Goal: Check status

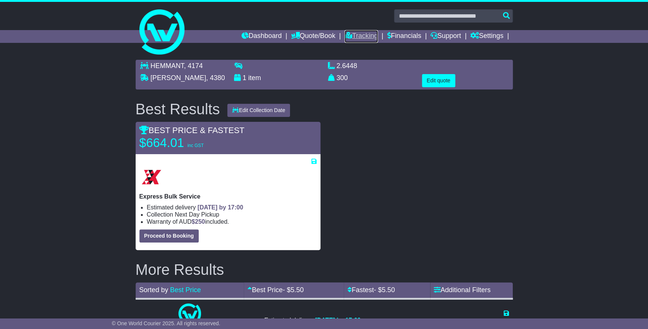
click at [359, 36] on link "Tracking" at bounding box center [360, 36] width 33 height 13
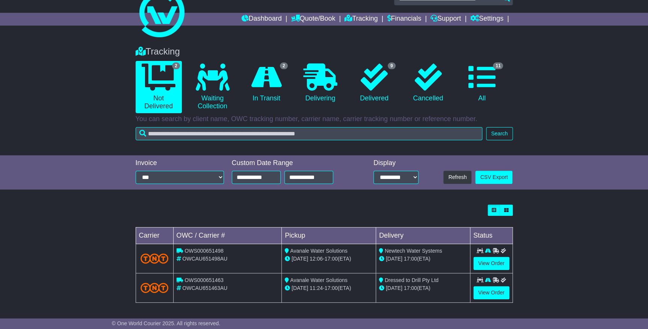
click at [36, 252] on div "Loading... No bookings found Carrier OWC / Carrier # Pickup Delivery Status OWS…" at bounding box center [324, 257] width 648 height 113
click at [493, 288] on link "View Order" at bounding box center [491, 292] width 36 height 13
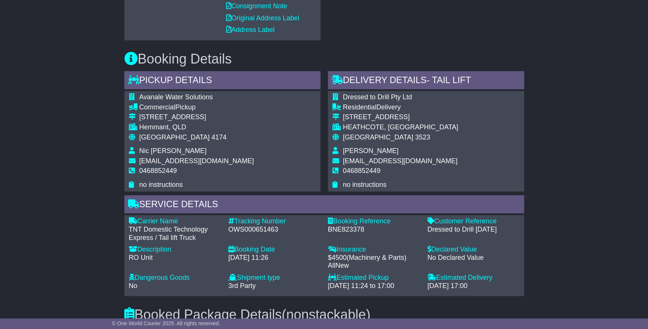
scroll to position [409, 0]
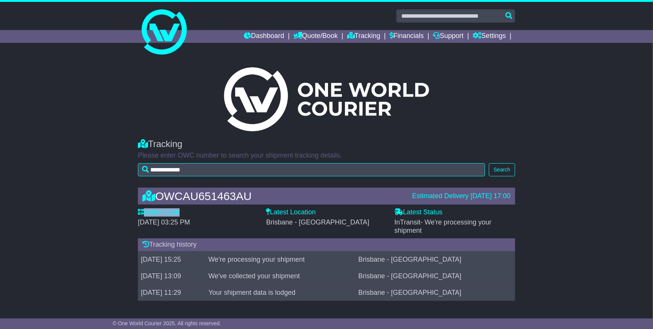
click at [101, 218] on div "OWCAU651463AU Estimated Delivery 01 Oct 2025 17:00 Latest Scan 26 September 202…" at bounding box center [326, 246] width 653 height 132
drag, startPoint x: 101, startPoint y: 218, endPoint x: 82, endPoint y: 240, distance: 29.3
click at [82, 240] on div "OWCAU651463AU Estimated Delivery 01 Oct 2025 17:00 Latest Scan 26 September 202…" at bounding box center [326, 246] width 653 height 132
